Goal: Task Accomplishment & Management: Use online tool/utility

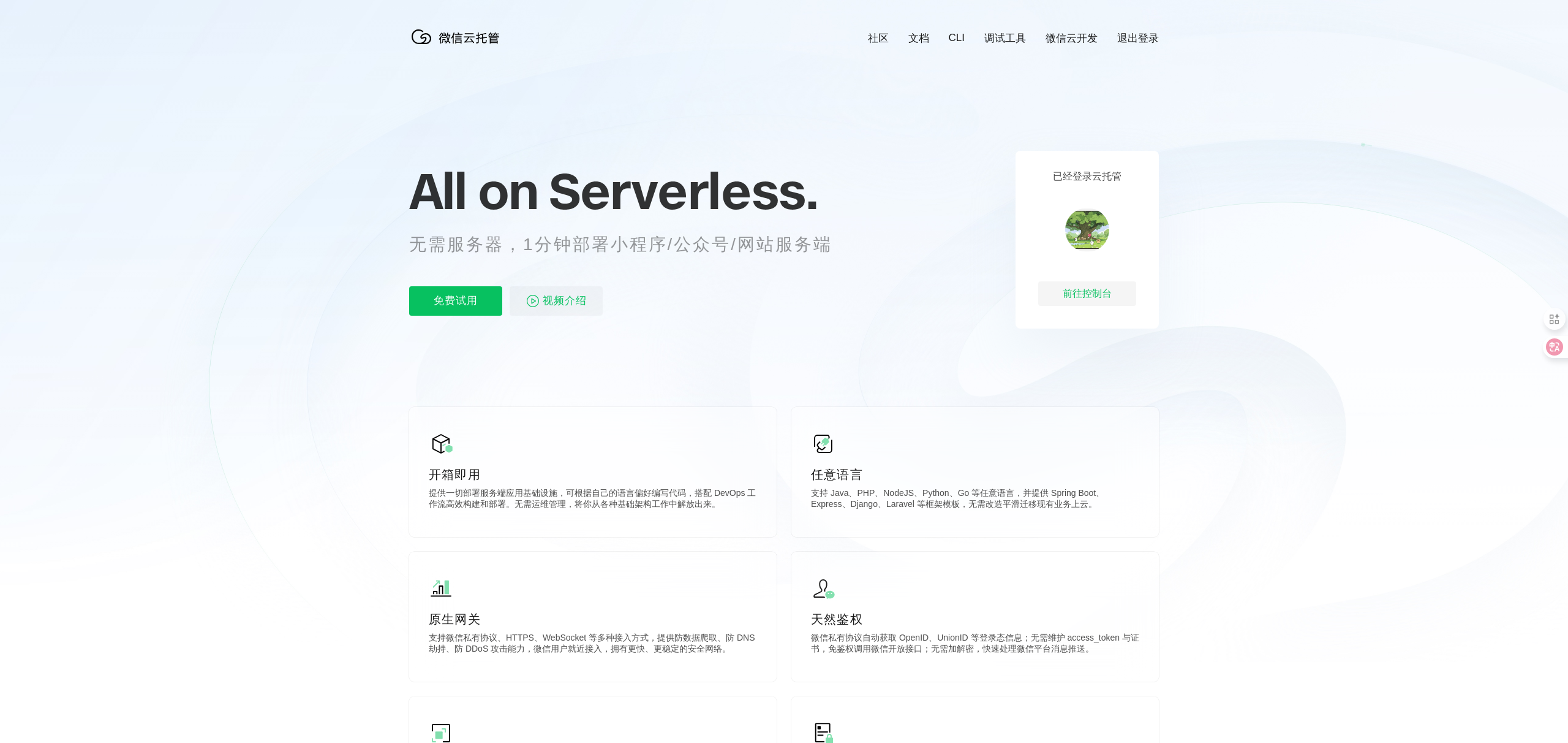
scroll to position [0, 2178]
click at [1116, 293] on div "前往控制台" at bounding box center [1087, 294] width 98 height 25
drag, startPoint x: 573, startPoint y: 241, endPoint x: 666, endPoint y: 241, distance: 93.0
click at [664, 241] on p "无需服务器，1分钟部署小程序/公众号/网站服务端" at bounding box center [632, 245] width 446 height 25
click at [775, 255] on p "无需服务器，1分钟部署小程序/公众号/网站服务端" at bounding box center [632, 245] width 446 height 25
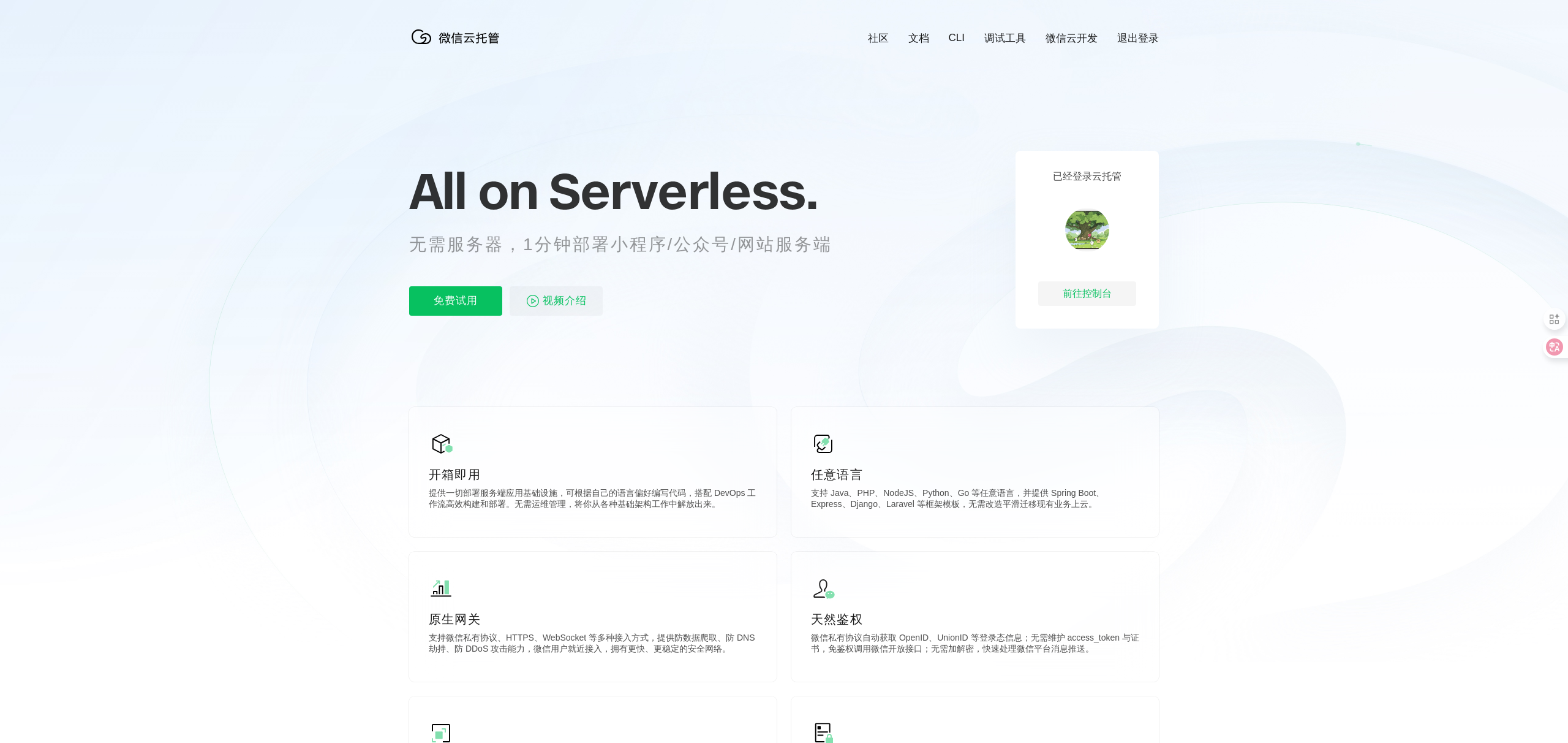
scroll to position [0, 2178]
